Goal: Information Seeking & Learning: Understand process/instructions

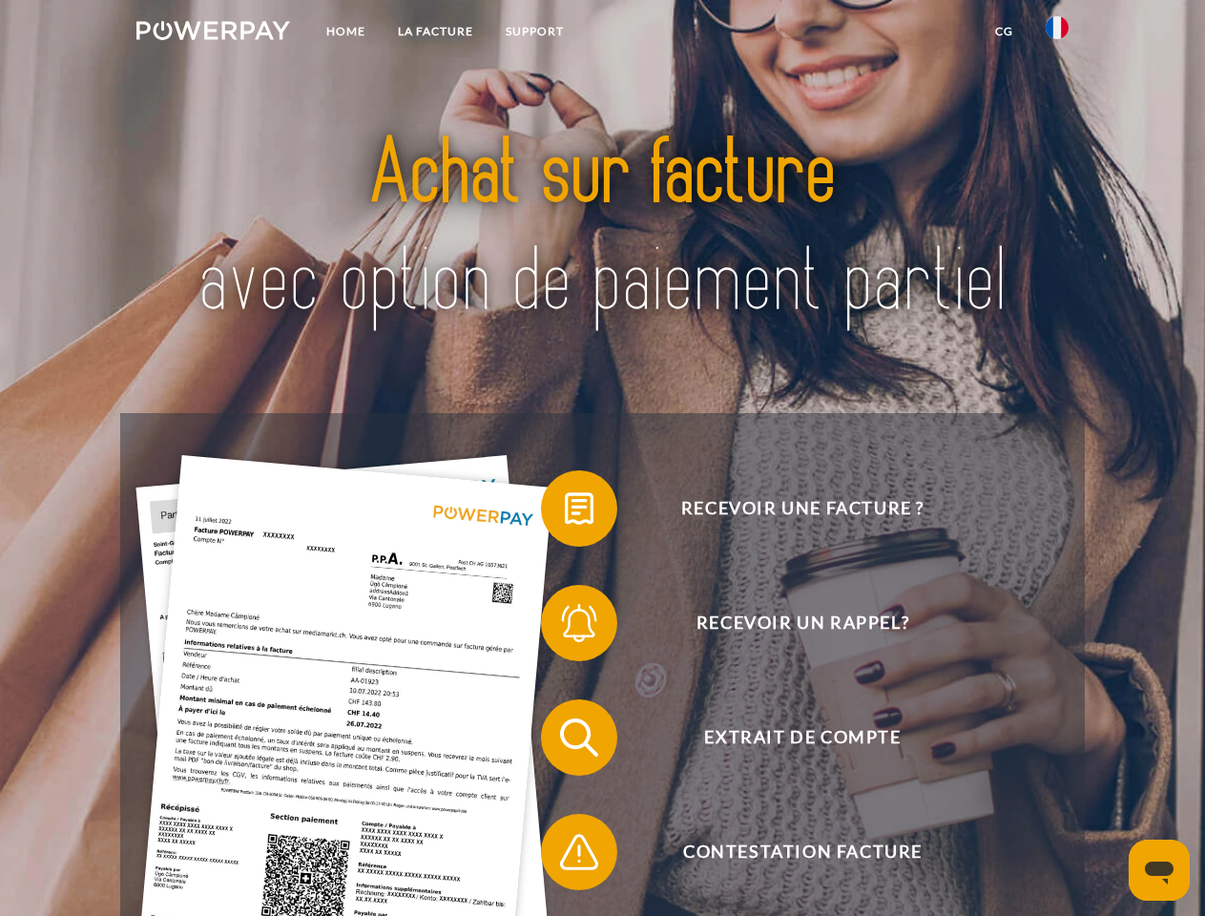
click at [213, 33] on img at bounding box center [213, 30] width 154 height 19
click at [1057, 33] on img at bounding box center [1057, 27] width 23 height 23
click at [1004, 31] on link "CG" at bounding box center [1004, 31] width 51 height 34
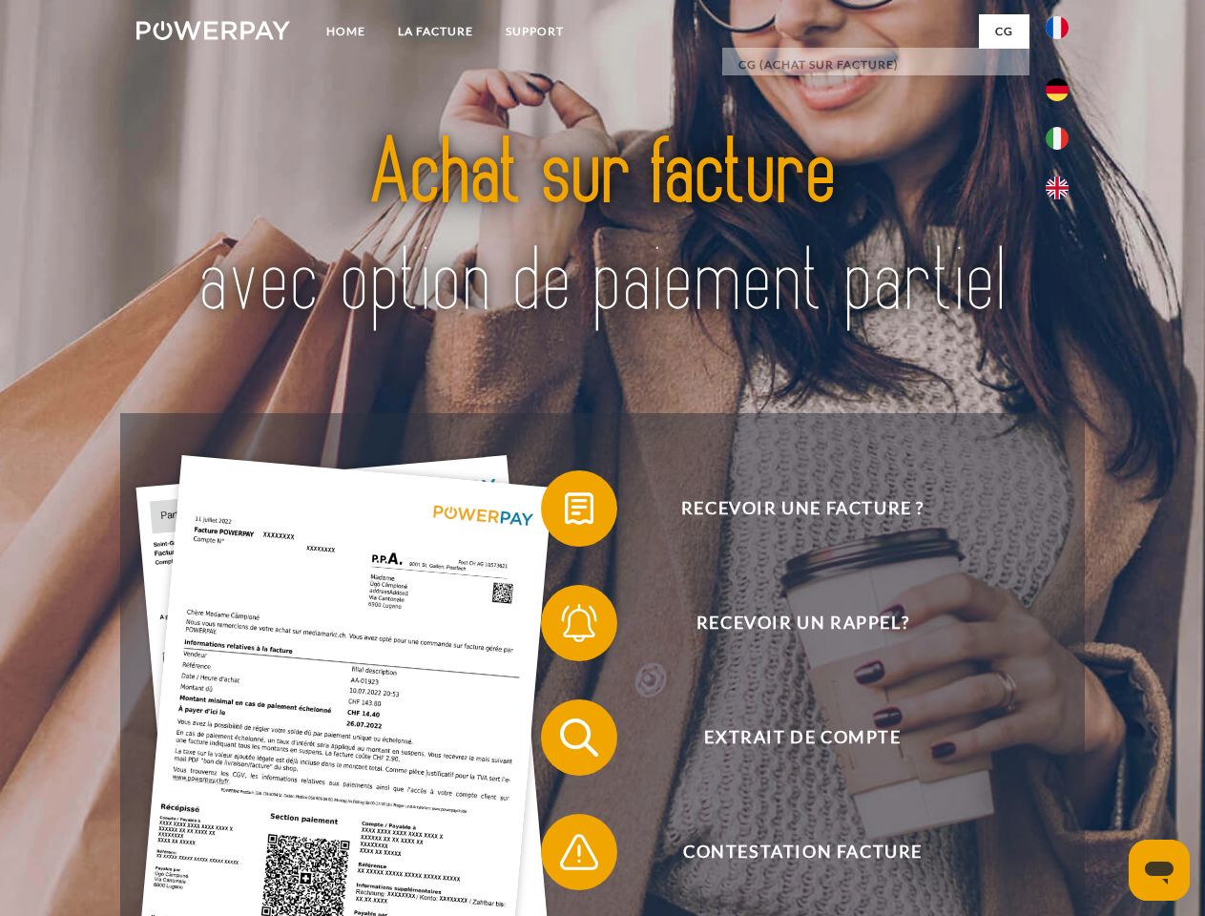
click at [565, 512] on span at bounding box center [550, 508] width 95 height 95
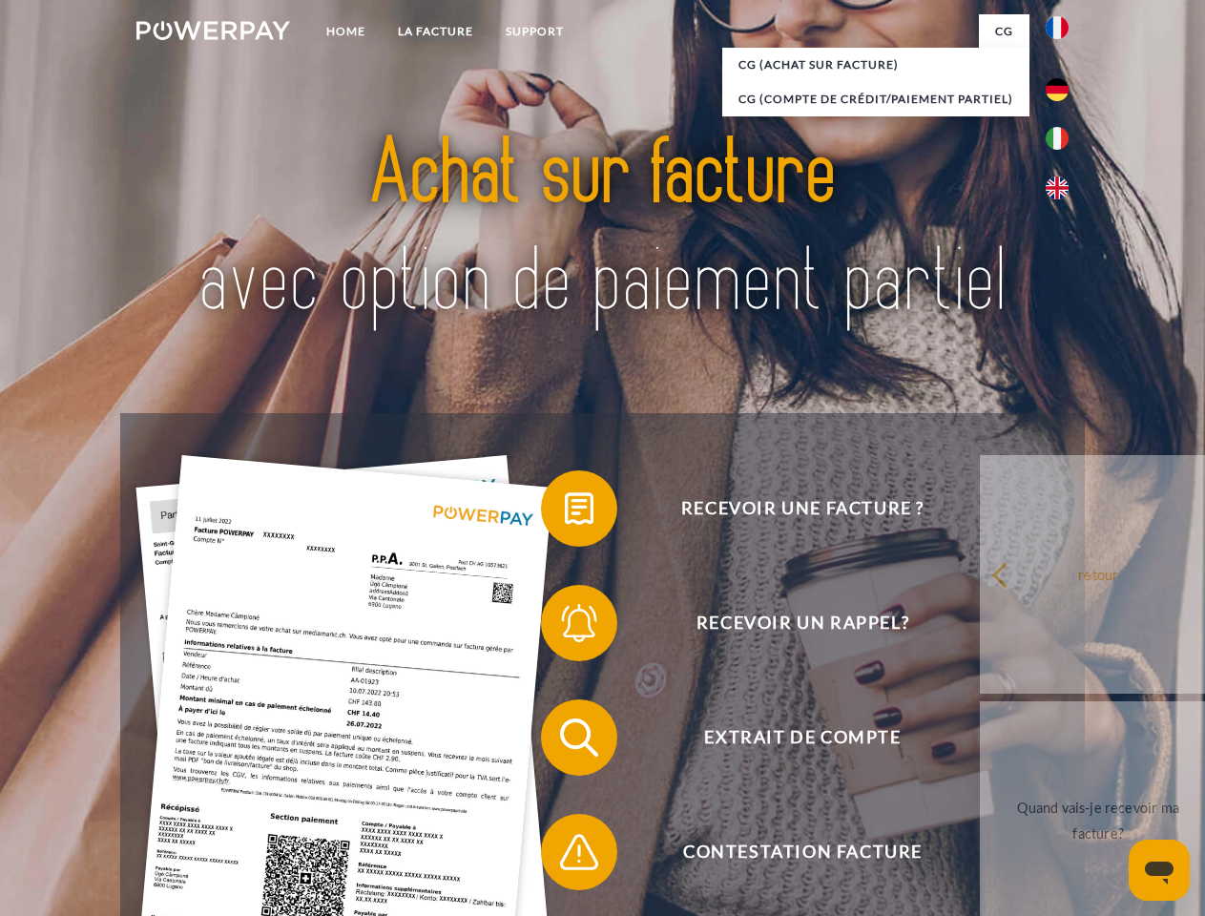
click at [565, 627] on span at bounding box center [550, 622] width 95 height 95
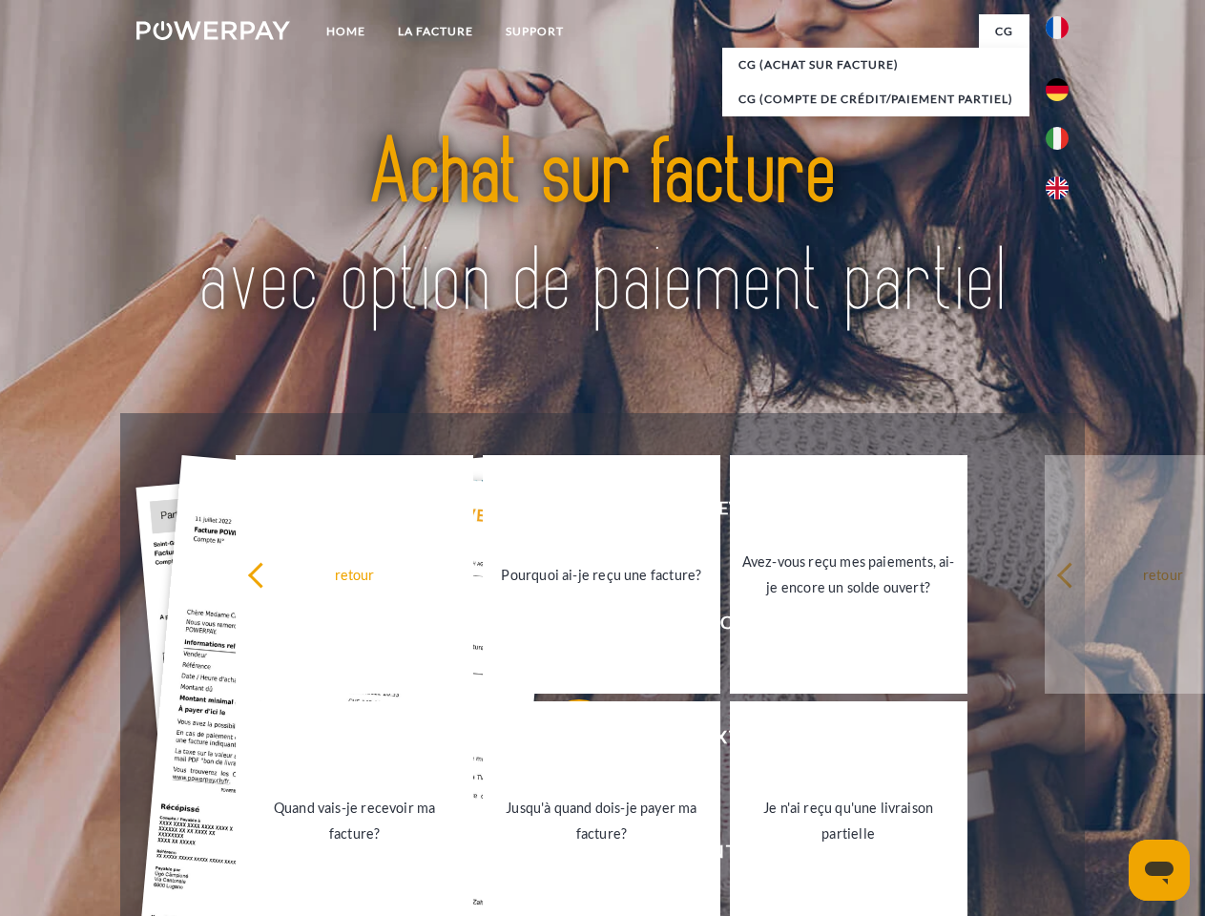
click at [565, 742] on link "Jusqu'à quand dois-je payer ma facture?" at bounding box center [602, 820] width 238 height 239
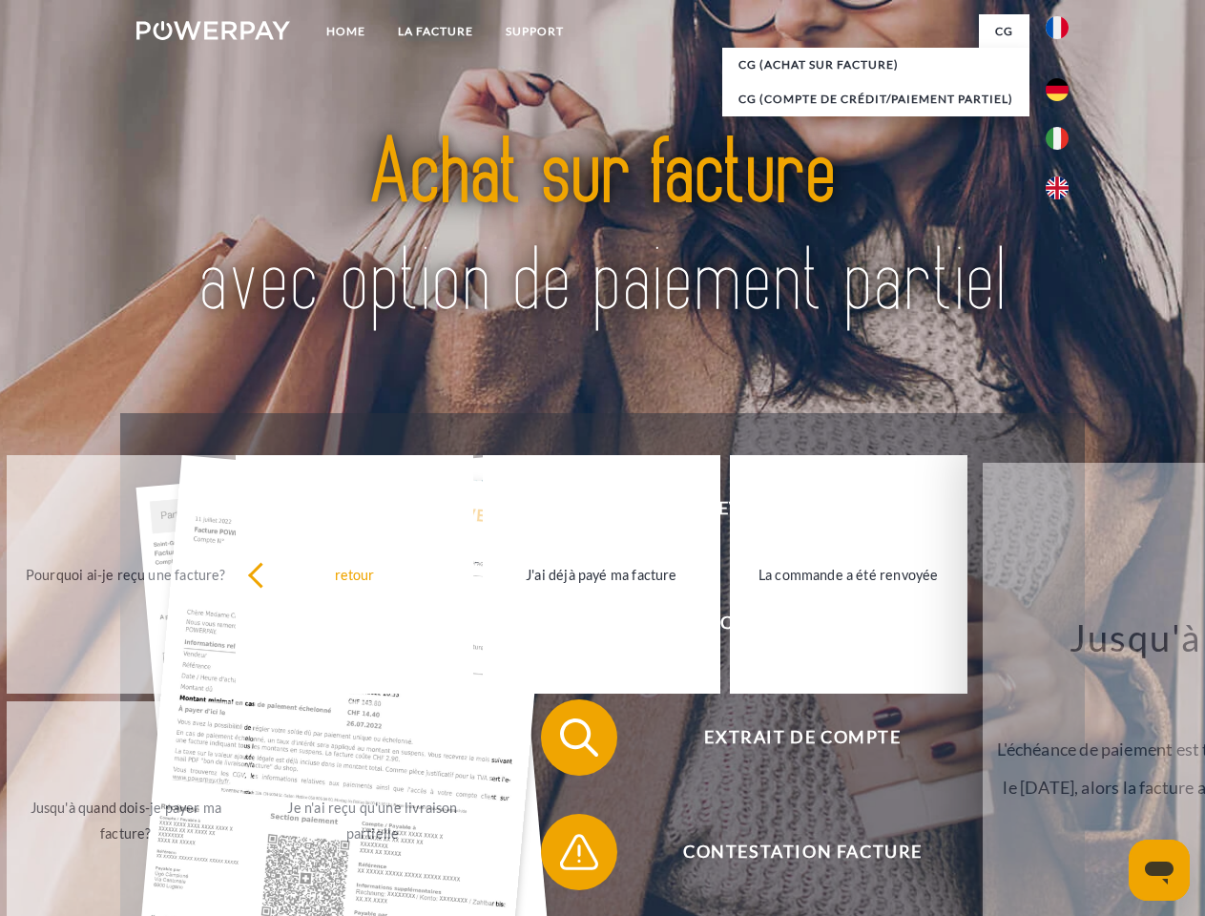
click at [565, 856] on span at bounding box center [550, 851] width 95 height 95
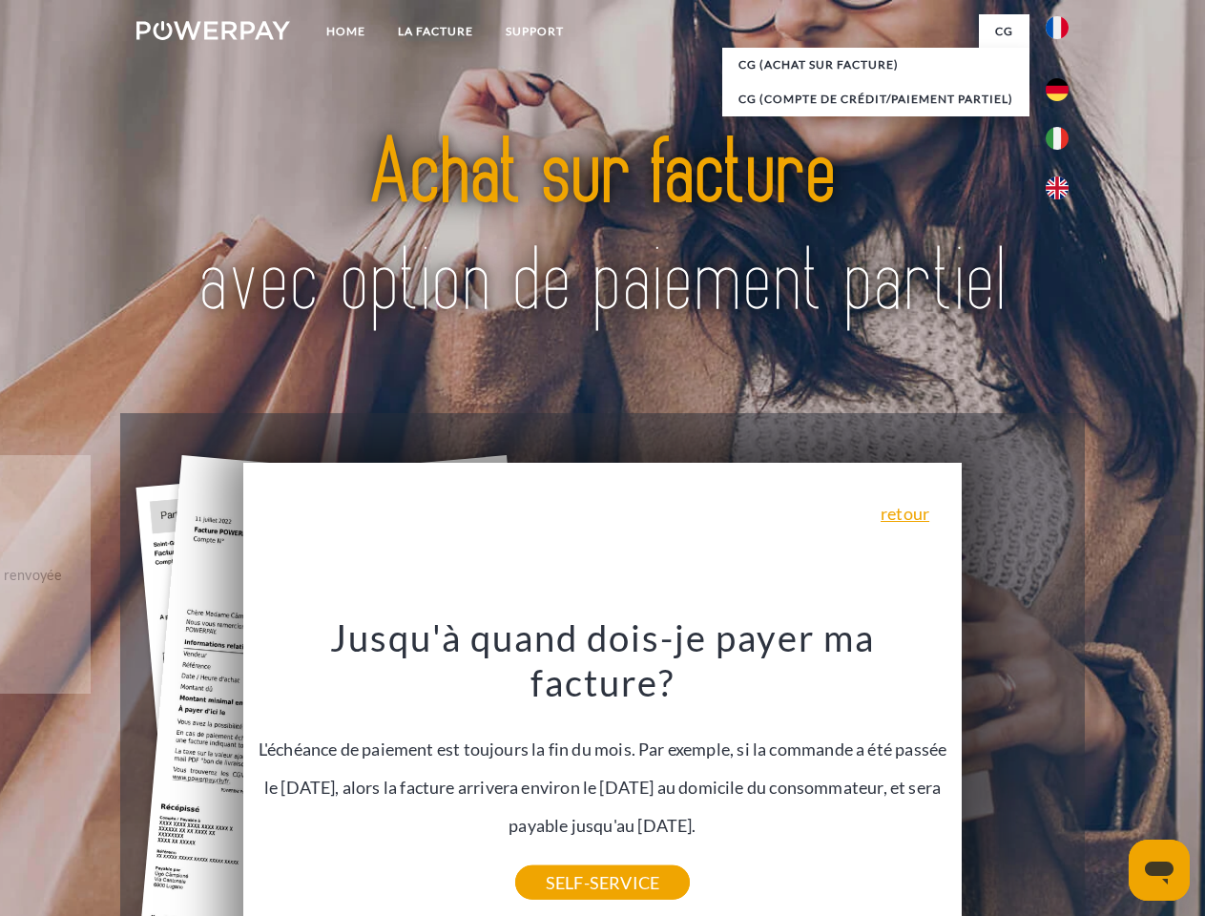
click at [1160, 870] on icon "Ouvrir la fenêtre de messagerie" at bounding box center [1159, 873] width 29 height 23
